Goal: Task Accomplishment & Management: Use online tool/utility

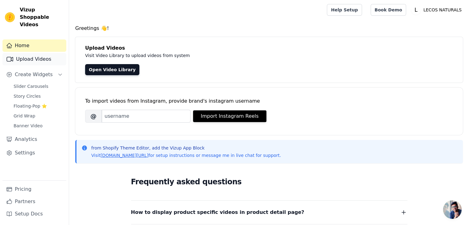
click at [23, 53] on link "Upload Videos" at bounding box center [34, 59] width 64 height 12
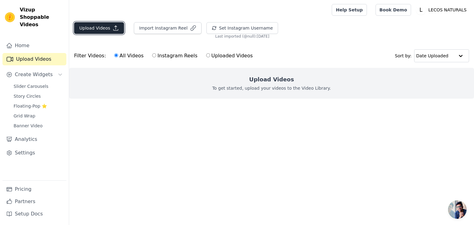
click at [104, 29] on button "Upload Videos" at bounding box center [99, 28] width 50 height 12
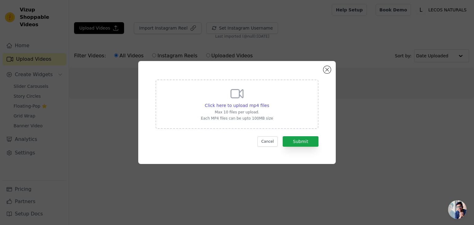
click at [154, 38] on div "Click here to upload mp4 files Max 10 files per upload. Each MP4 files can be u…" at bounding box center [237, 112] width 474 height 225
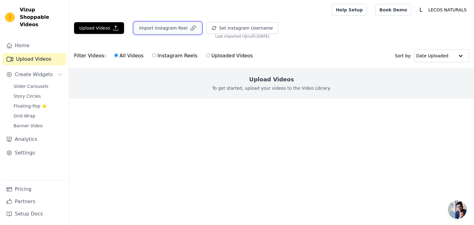
click at [161, 31] on button "Import Instagram Reel" at bounding box center [168, 28] width 68 height 12
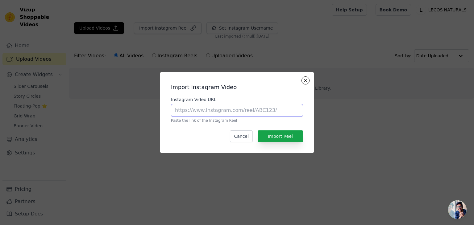
click at [218, 109] on input "Instagram Video URL" at bounding box center [237, 110] width 132 height 13
click at [360, 145] on div "Import Instagram Video Instagram Video URL Paste the link of the Instagram Reel…" at bounding box center [237, 112] width 454 height 101
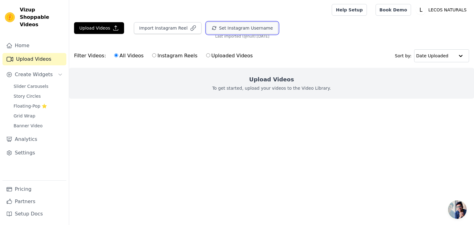
click at [218, 26] on button "Set Instagram Username" at bounding box center [242, 28] width 72 height 12
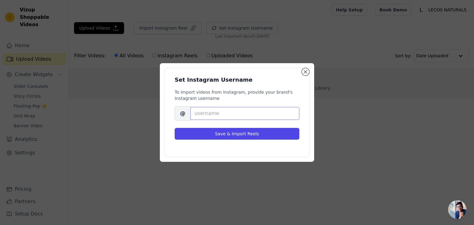
click at [206, 110] on input "Brand's Instagram Username" at bounding box center [244, 113] width 109 height 13
